Goal: Transaction & Acquisition: Purchase product/service

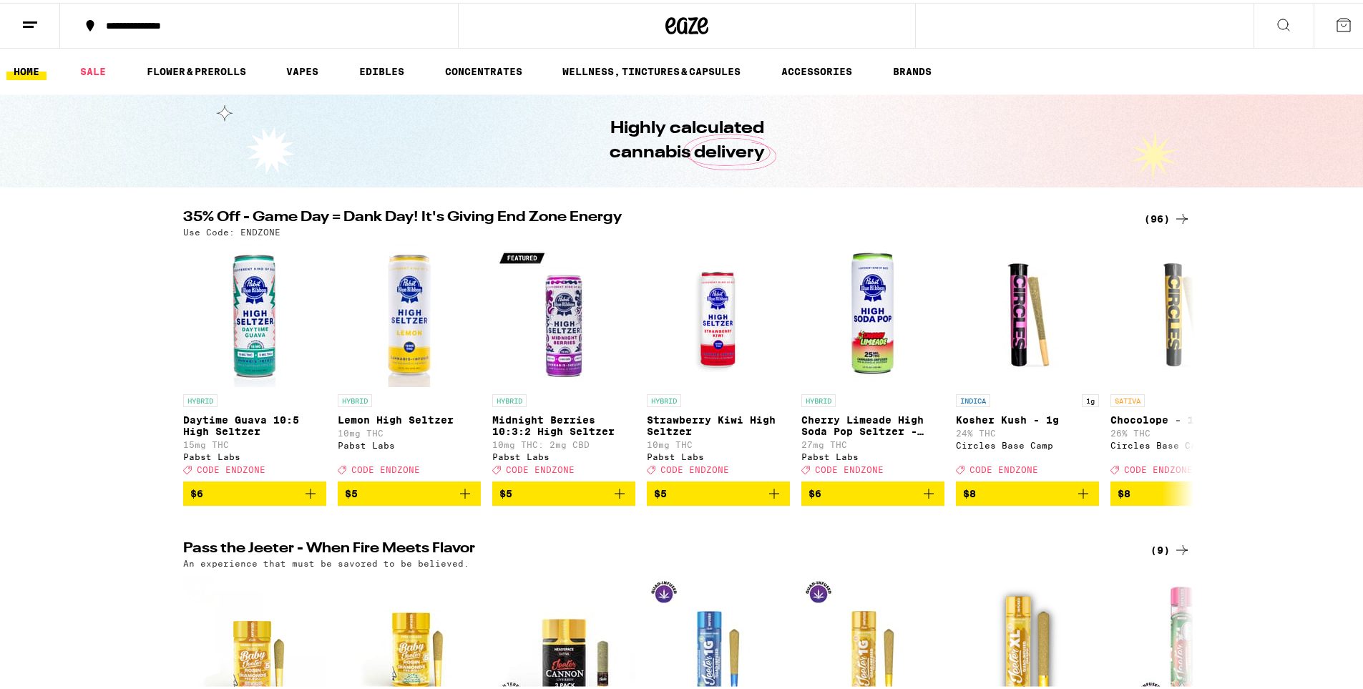
click at [1160, 213] on div "(96)" at bounding box center [1167, 215] width 47 height 17
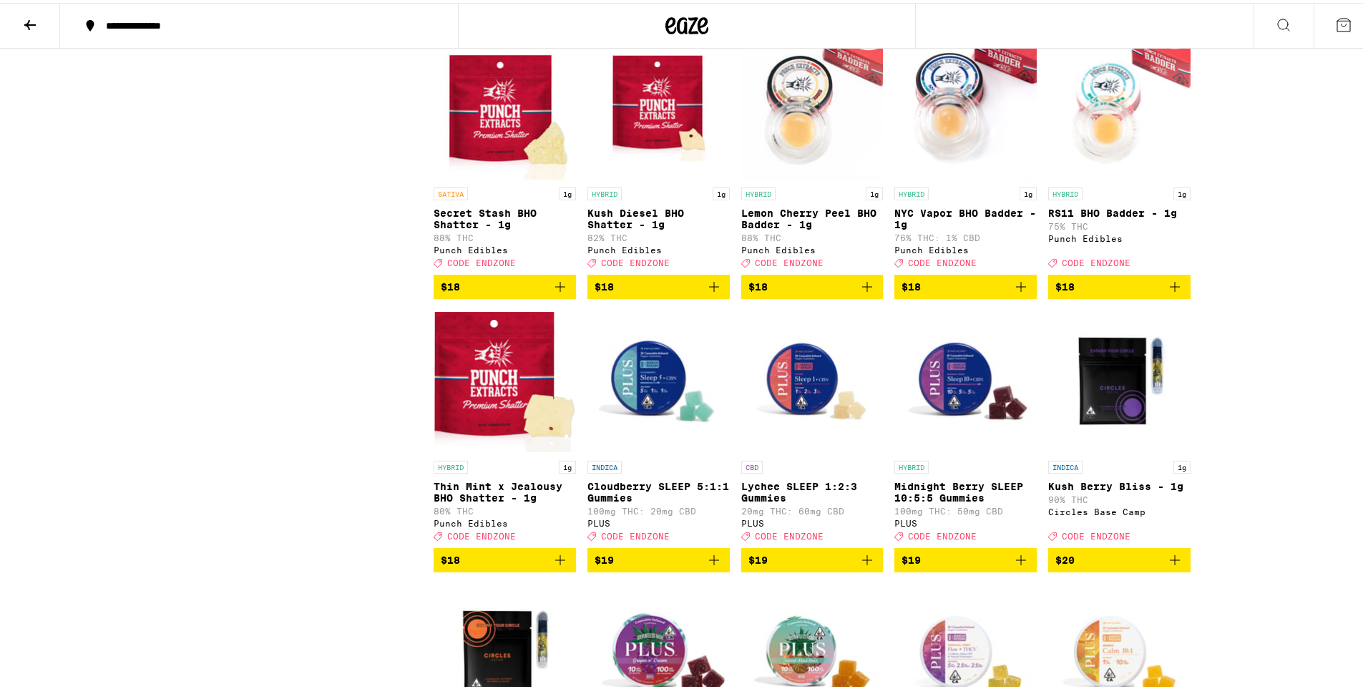
scroll to position [2075, 0]
